Goal: Task Accomplishment & Management: Manage account settings

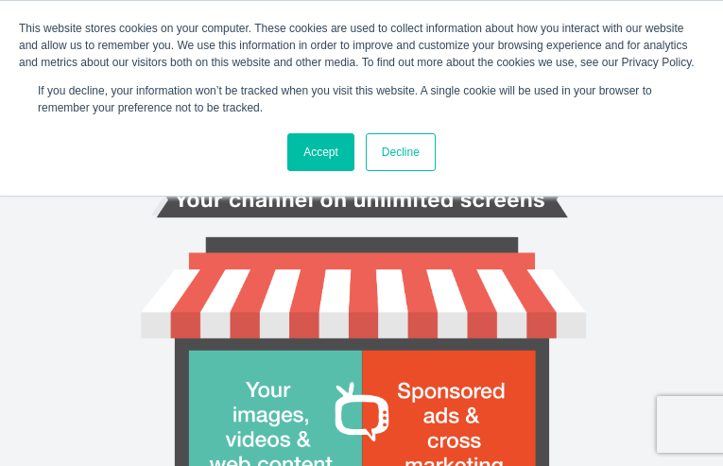
type input "WFbYvfXvaWEgF"
type input "[EMAIL_ADDRESS][DOMAIN_NAME]"
type input "AAfAQJsEq"
type input "KBFAAKhQBLW"
